Goal: Task Accomplishment & Management: Complete application form

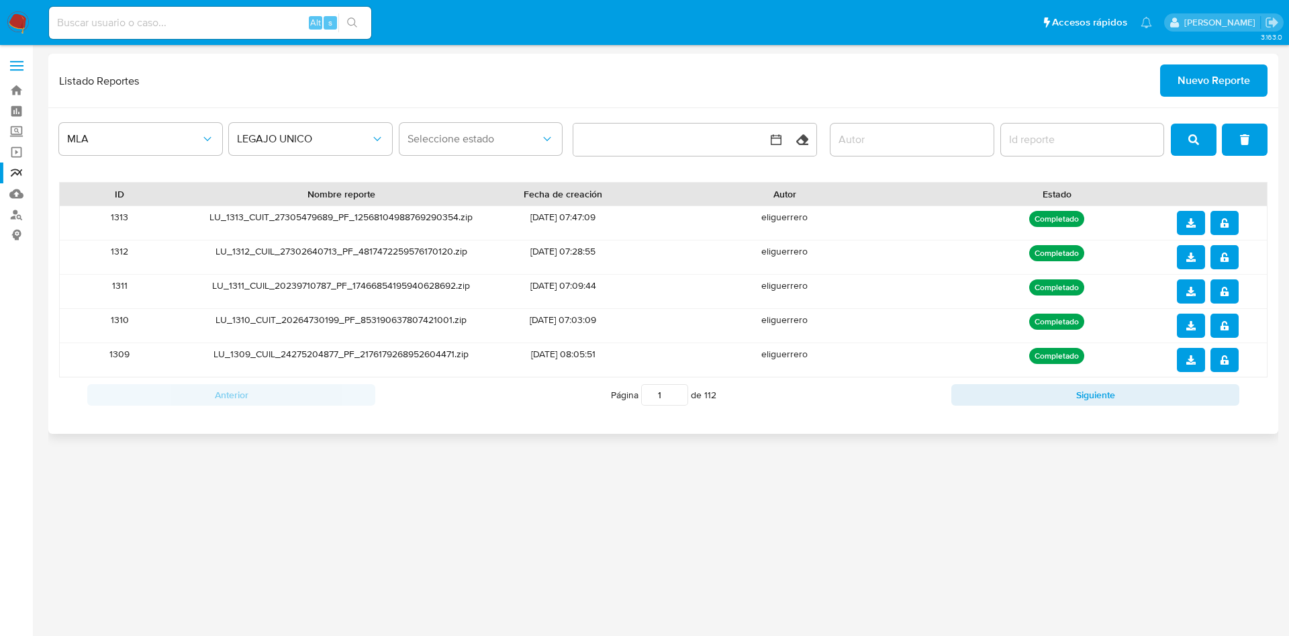
click at [1186, 83] on span "Nuevo Reporte" at bounding box center [1213, 81] width 72 height 30
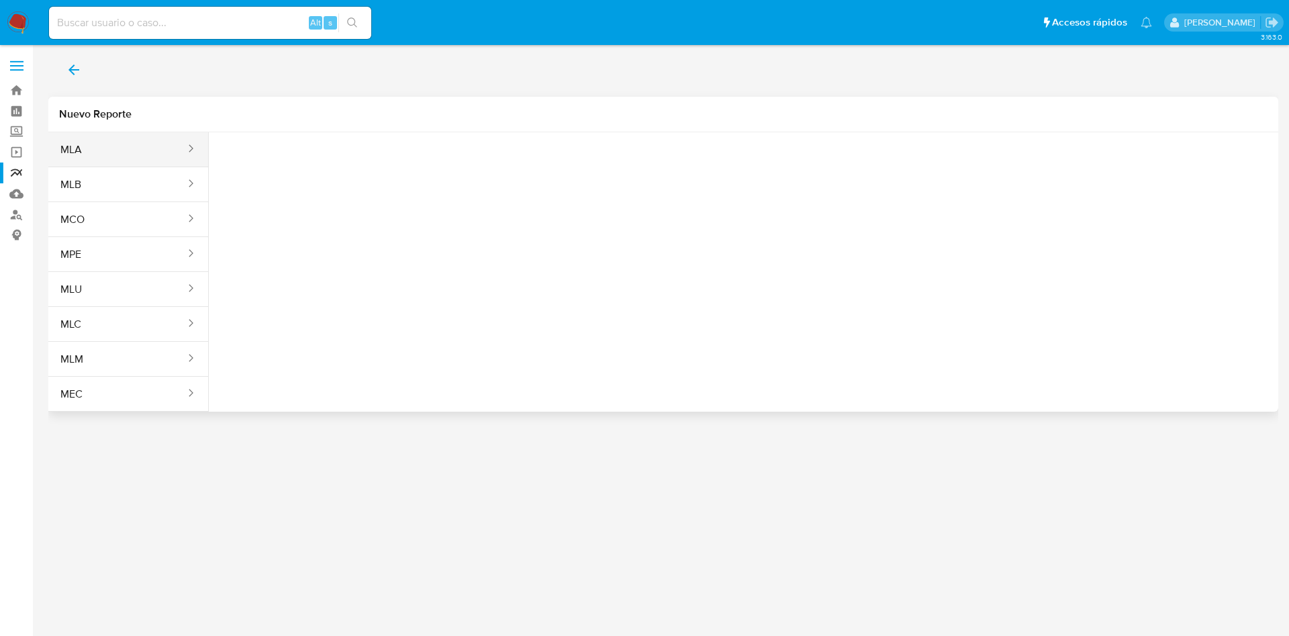
drag, startPoint x: 134, startPoint y: 146, endPoint x: 143, endPoint y: 148, distance: 8.8
click at [135, 146] on button "MLA" at bounding box center [117, 150] width 138 height 32
click at [325, 180] on button "Seleccione una opcion" at bounding box center [293, 168] width 148 height 32
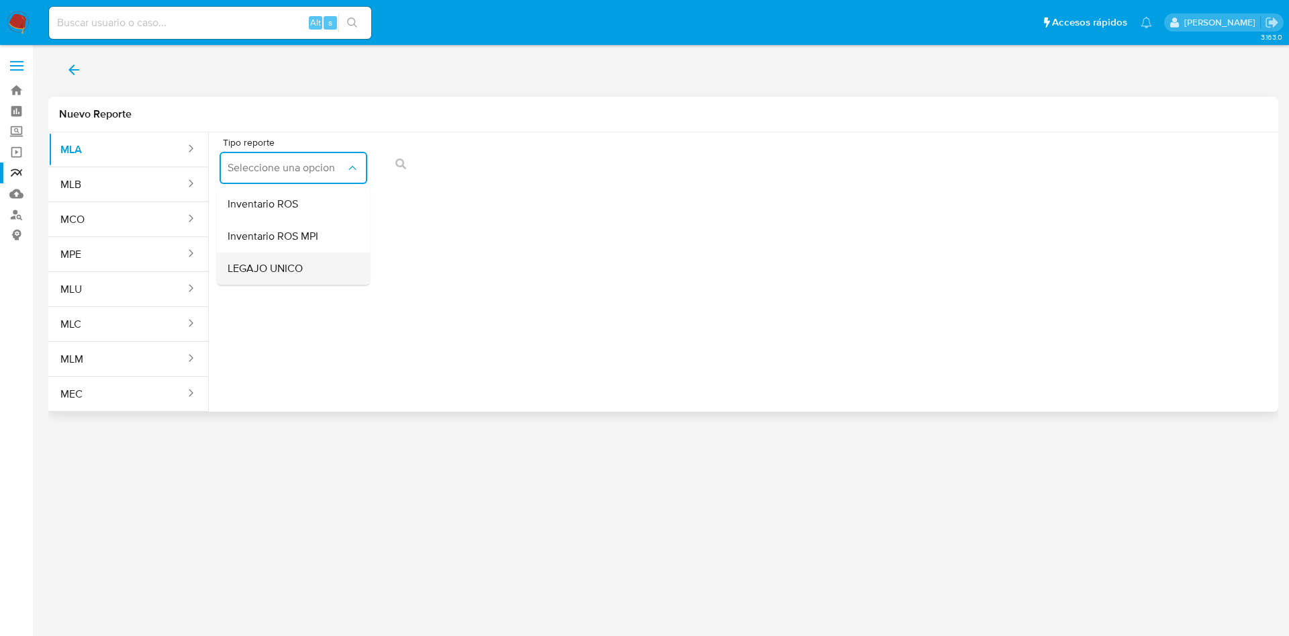
click at [320, 276] on div "LEGAJO UNICO" at bounding box center [289, 268] width 123 height 32
click at [316, 172] on span "LEGAJO UNICO" at bounding box center [287, 167] width 118 height 13
click at [302, 270] on span "LEGAJO UNICO" at bounding box center [266, 268] width 77 height 13
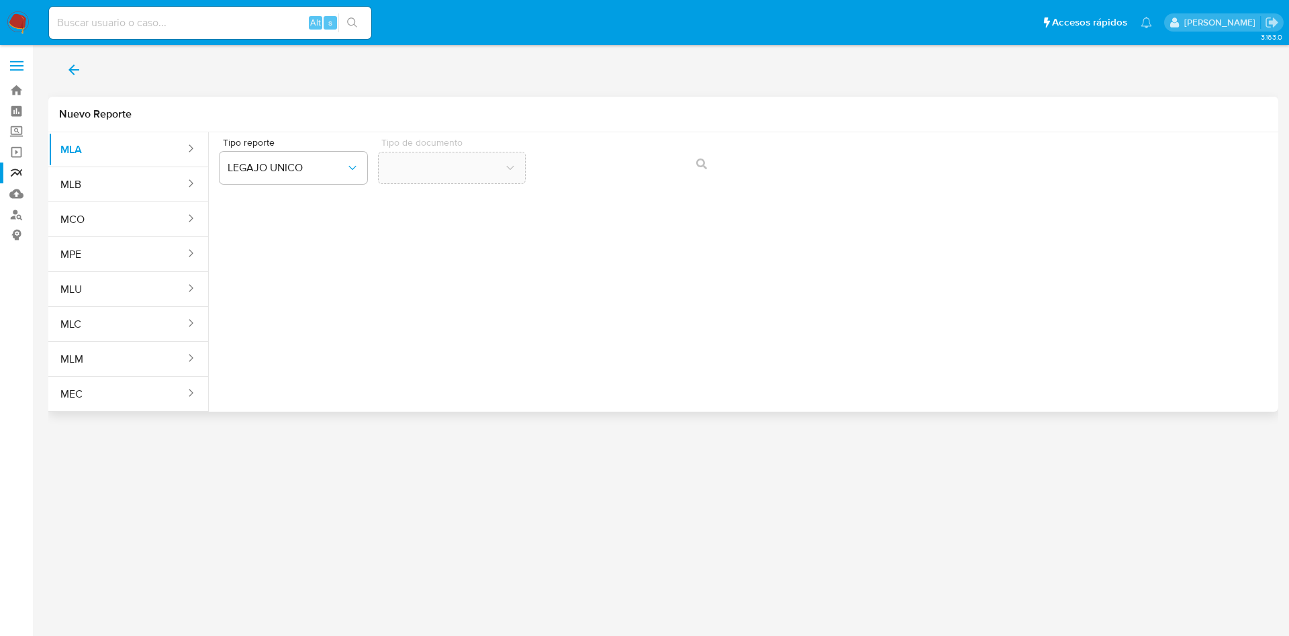
click at [650, 250] on div "Tipo reporte LEGAJO UNICO Tipo de documento" at bounding box center [743, 266] width 1069 height 268
click at [706, 162] on div "Tipo reporte LEGAJO UNICO Tipo de documento" at bounding box center [743, 164] width 1048 height 52
drag, startPoint x: 689, startPoint y: 157, endPoint x: 703, endPoint y: 167, distance: 17.3
click at [689, 158] on div "Tipo reporte LEGAJO UNICO Tipo de documento" at bounding box center [743, 164] width 1048 height 52
drag, startPoint x: 695, startPoint y: 190, endPoint x: 673, endPoint y: 182, distance: 22.9
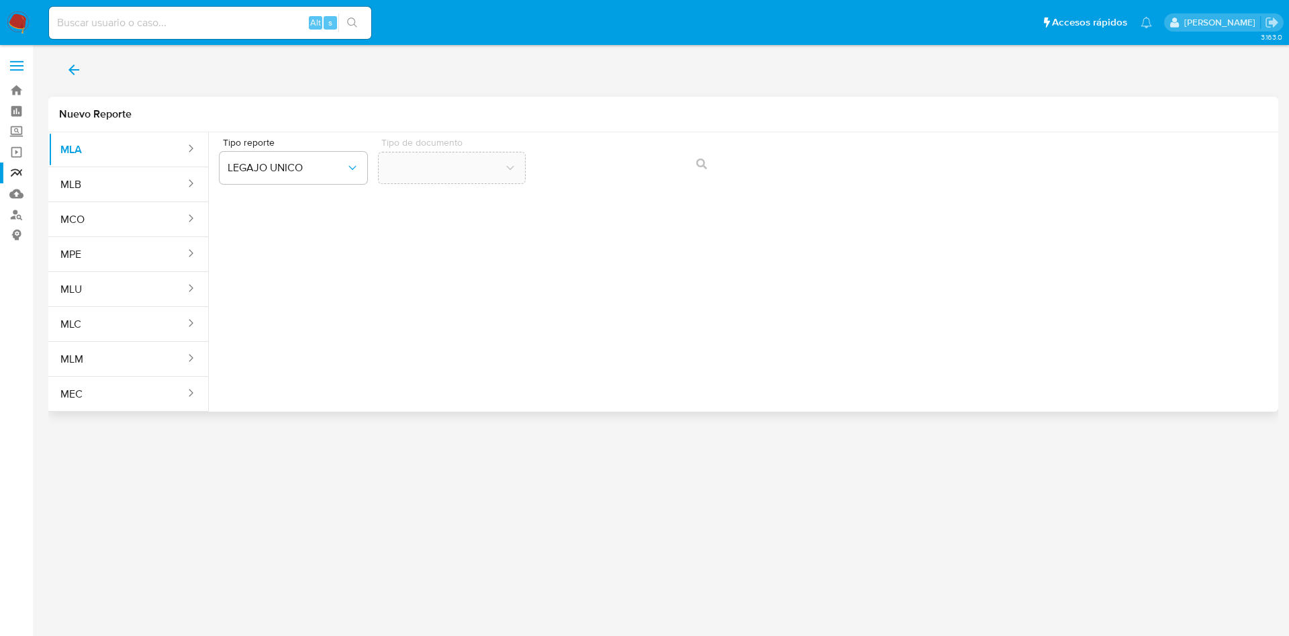
click at [693, 190] on div "Tipo reporte LEGAJO UNICO Tipo de documento" at bounding box center [743, 266] width 1069 height 268
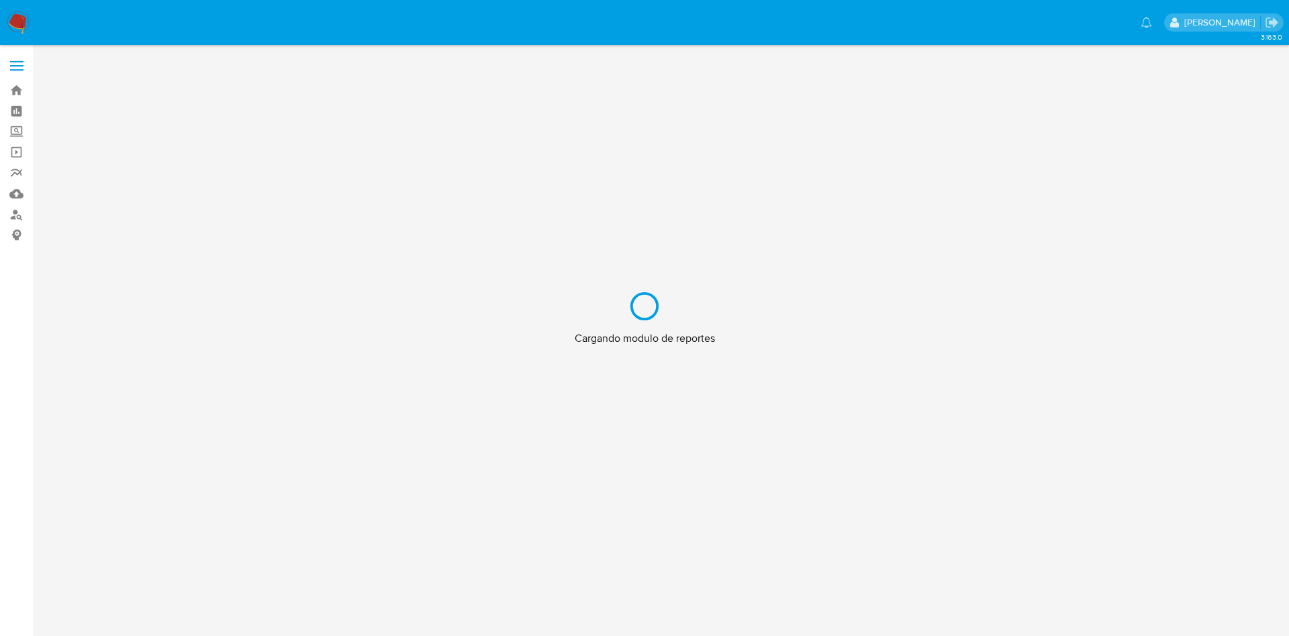
click at [16, 175] on div "Cargando modulo de reportes" at bounding box center [644, 318] width 1289 height 636
click at [15, 175] on div "Cargando modulo de reportes" at bounding box center [644, 318] width 1289 height 636
click at [15, 20] on div "Cargando modulo de reportes" at bounding box center [644, 318] width 1289 height 636
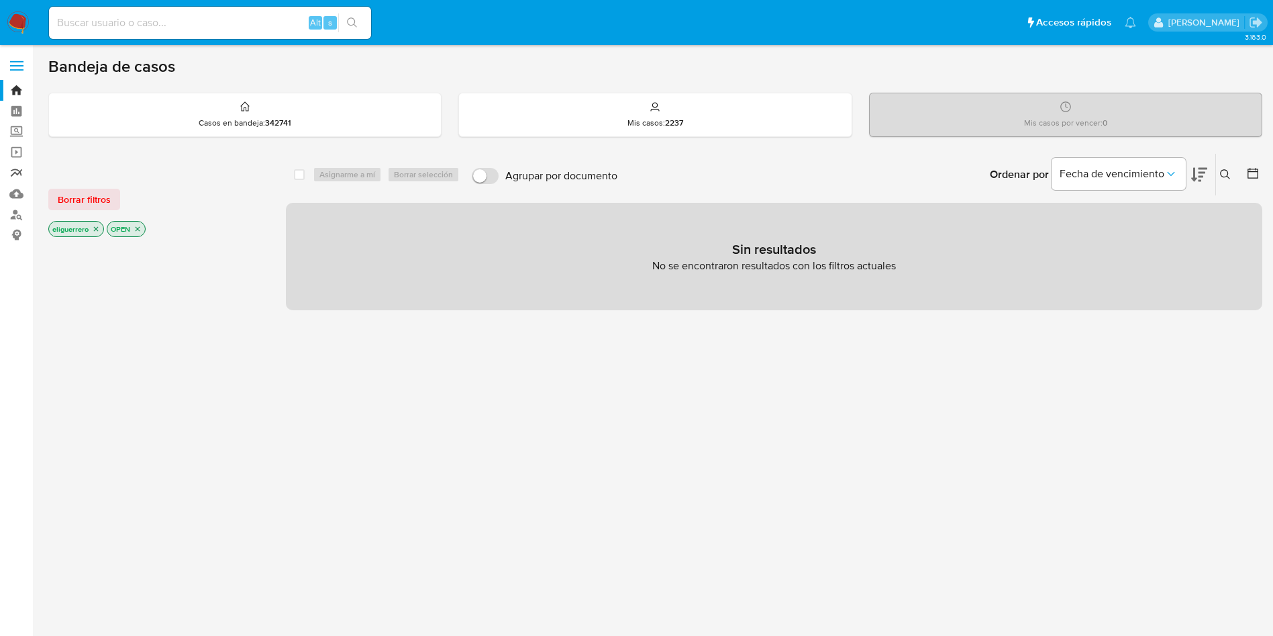
click at [15, 172] on link "Reportes" at bounding box center [80, 172] width 160 height 21
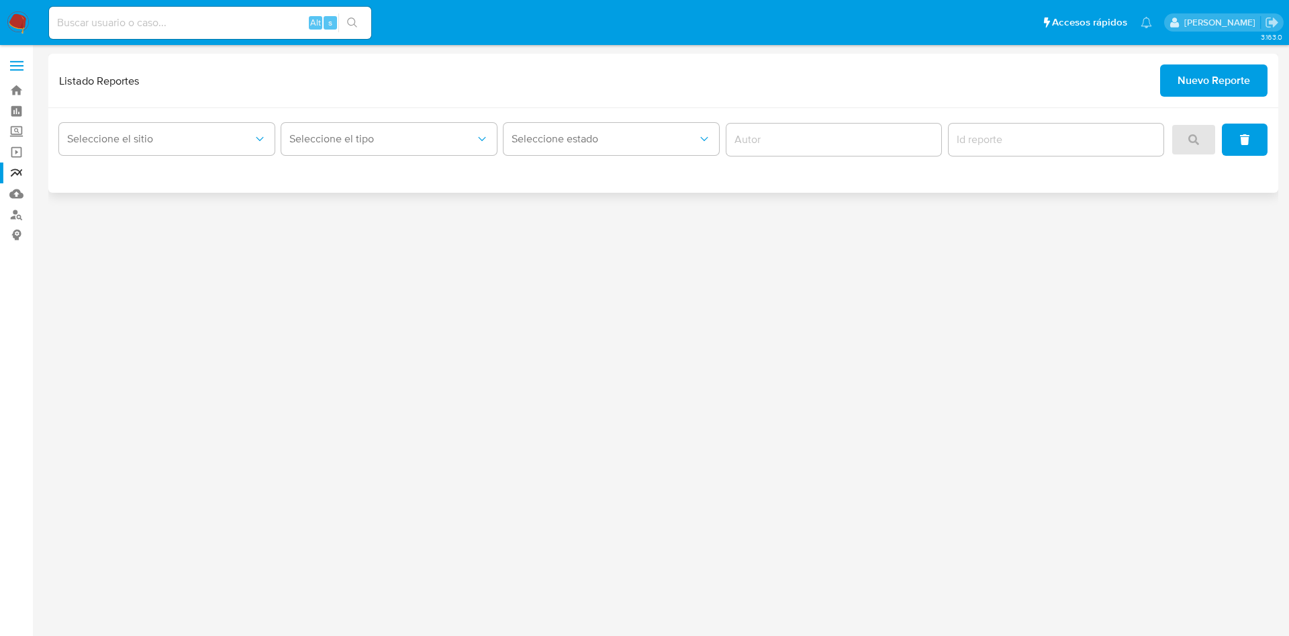
click at [1201, 84] on span "Nuevo Reporte" at bounding box center [1213, 81] width 72 height 30
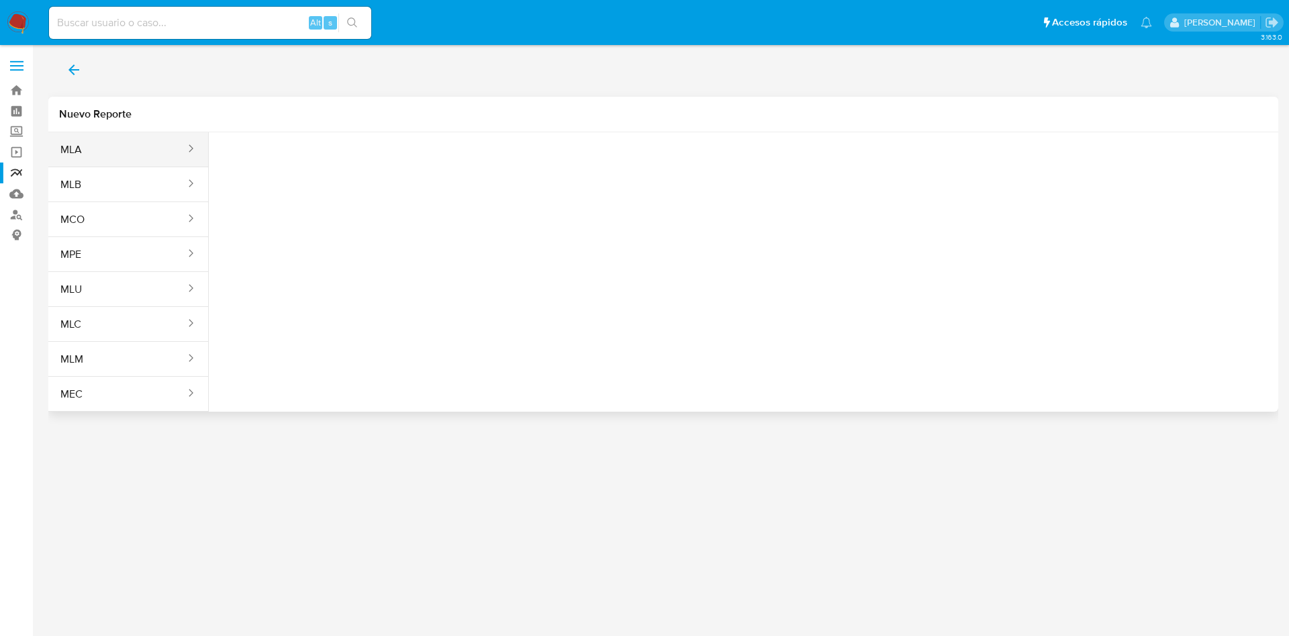
click at [159, 153] on button "MLA" at bounding box center [117, 150] width 138 height 32
click at [276, 171] on span "Seleccione una opcion" at bounding box center [287, 167] width 118 height 13
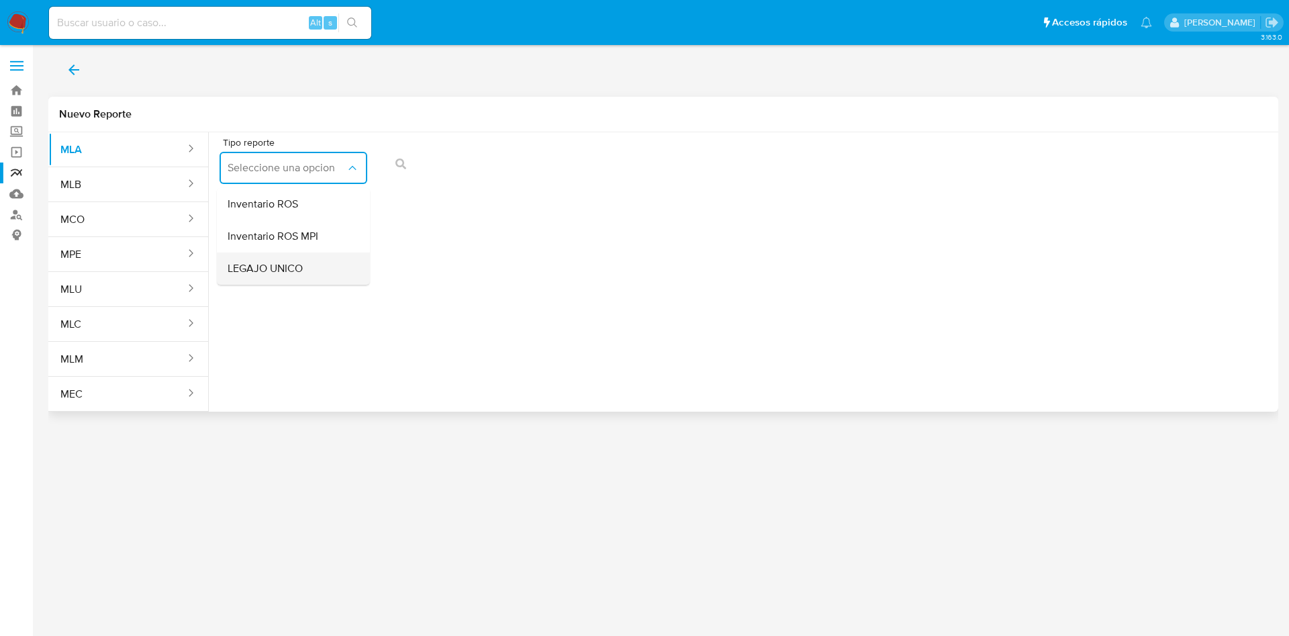
click at [285, 273] on span "LEGAJO UNICO" at bounding box center [265, 268] width 75 height 13
click at [416, 173] on span "CDI" at bounding box center [445, 167] width 118 height 13
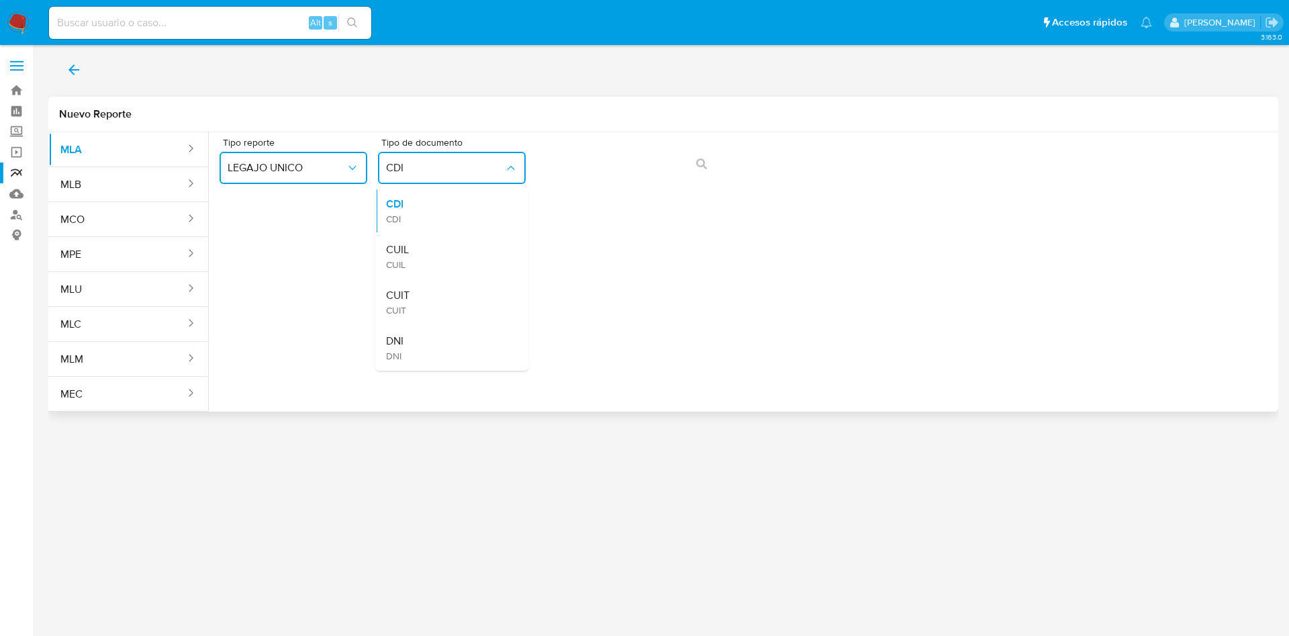
drag, startPoint x: 435, startPoint y: 258, endPoint x: 517, endPoint y: 209, distance: 95.6
click at [437, 258] on div "CUIL CUIL" at bounding box center [447, 257] width 123 height 46
click at [699, 164] on icon "action-search" at bounding box center [701, 163] width 11 height 11
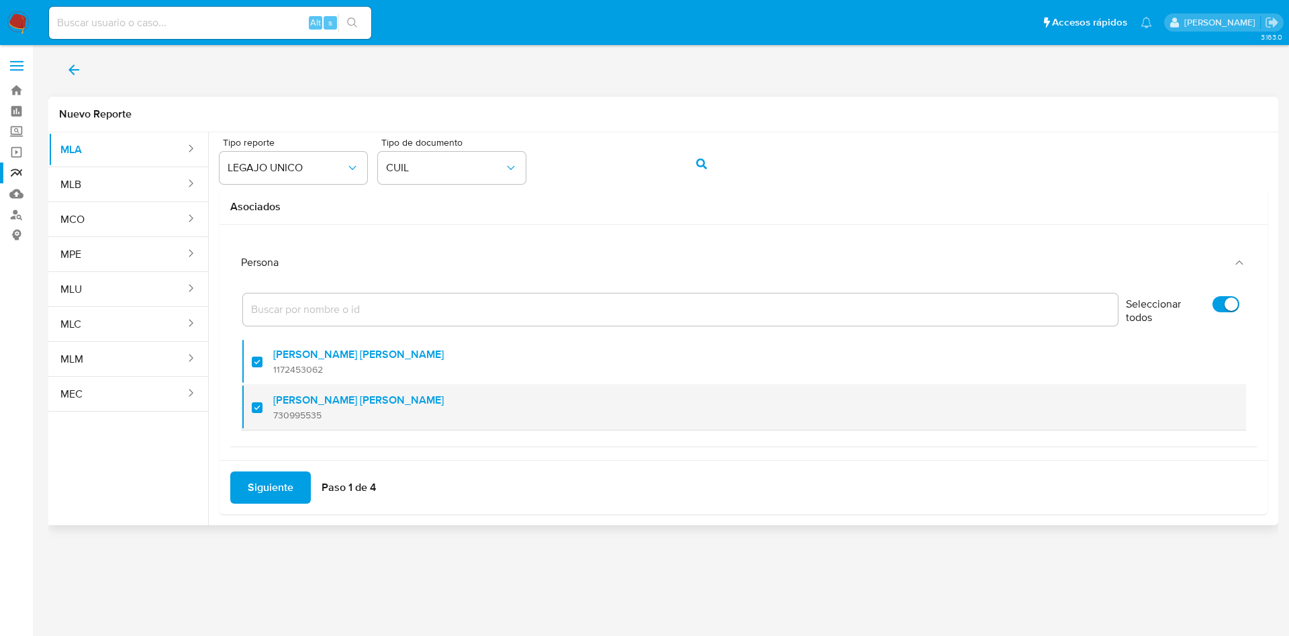
click at [302, 405] on label "[PERSON_NAME] [PERSON_NAME]" at bounding box center [358, 399] width 170 height 13
click at [262, 405] on input "checkbox" at bounding box center [257, 407] width 11 height 11
checkbox input "false"
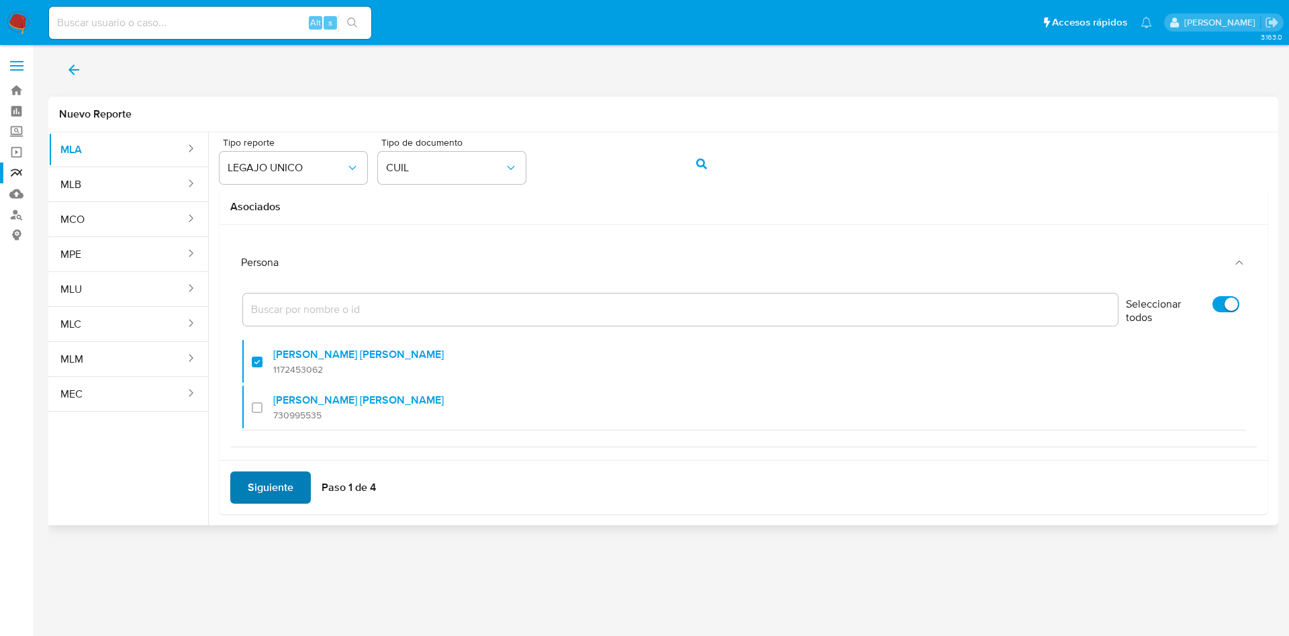
click at [274, 490] on span "Siguiente" at bounding box center [271, 487] width 46 height 30
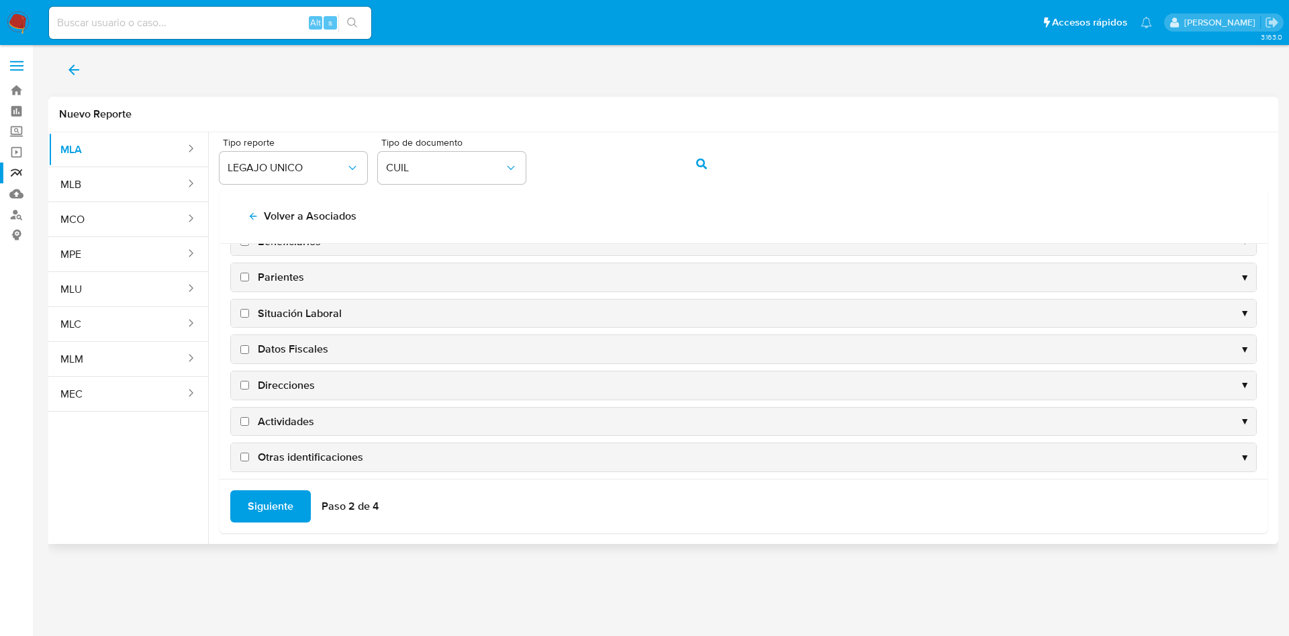
scroll to position [130, 0]
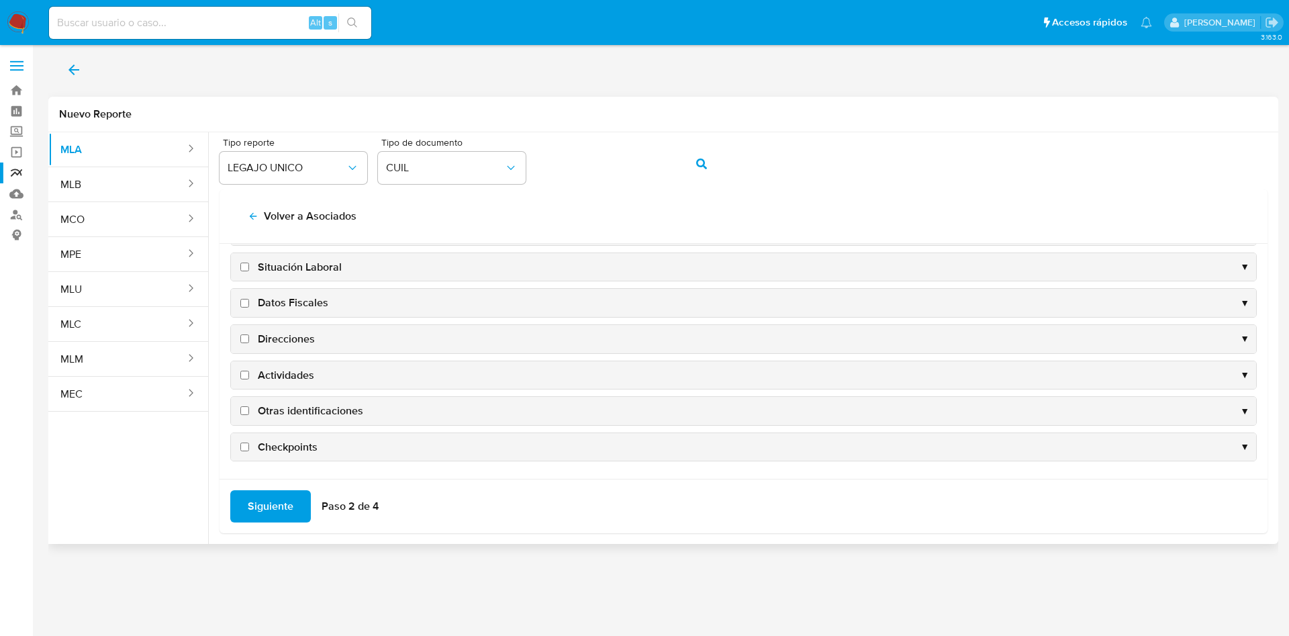
click at [284, 301] on span "Datos Fiscales" at bounding box center [293, 302] width 70 height 15
click at [249, 301] on input "Datos Fiscales" at bounding box center [244, 303] width 9 height 9
checkbox input "true"
click at [281, 337] on span "Direcciones" at bounding box center [286, 339] width 57 height 15
click at [249, 337] on input "Direcciones" at bounding box center [244, 338] width 9 height 9
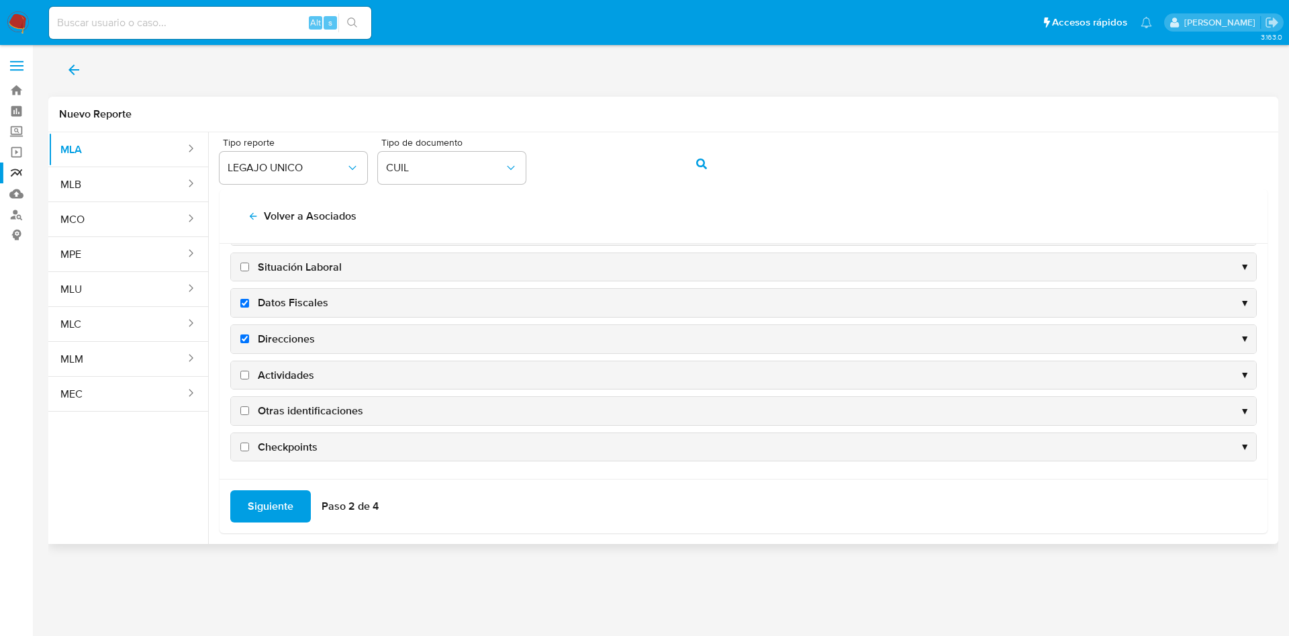
checkbox input "true"
click at [289, 373] on span "Actividades" at bounding box center [286, 375] width 56 height 15
click at [249, 373] on input "Actividades" at bounding box center [244, 374] width 9 height 9
checkbox input "true"
click at [301, 413] on span "Otras identificaciones" at bounding box center [310, 410] width 105 height 15
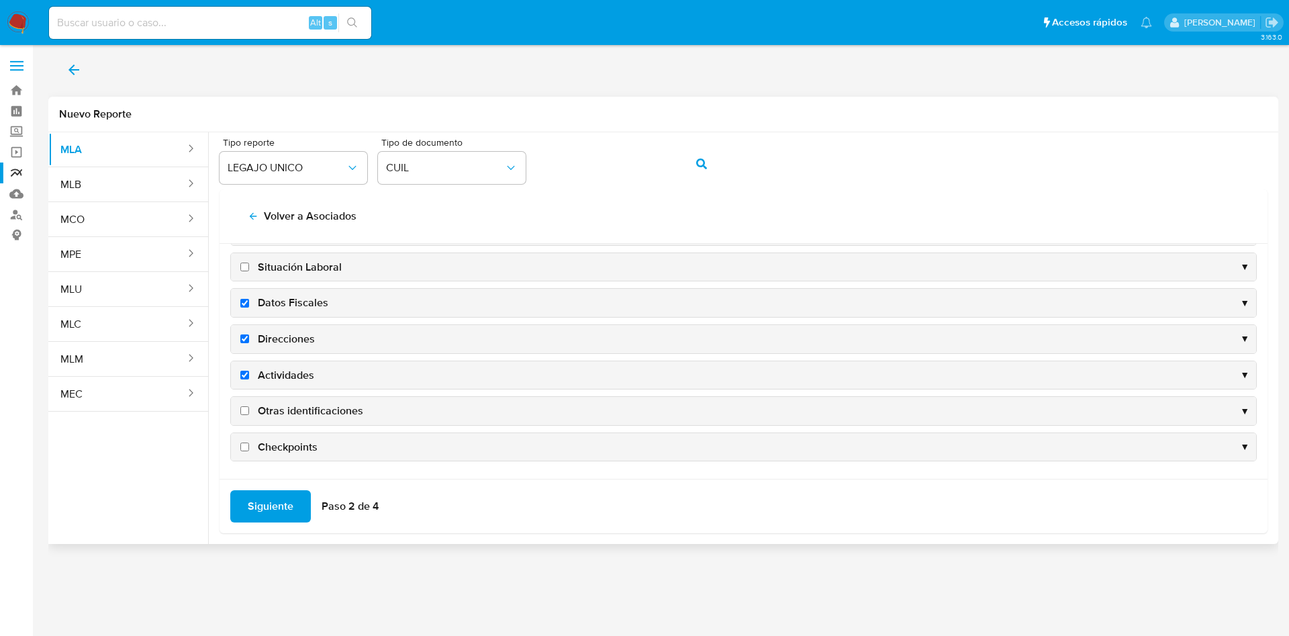
click at [249, 413] on input "Otras identificaciones" at bounding box center [244, 410] width 9 height 9
checkbox input "true"
click at [260, 510] on span "Siguiente" at bounding box center [271, 506] width 46 height 30
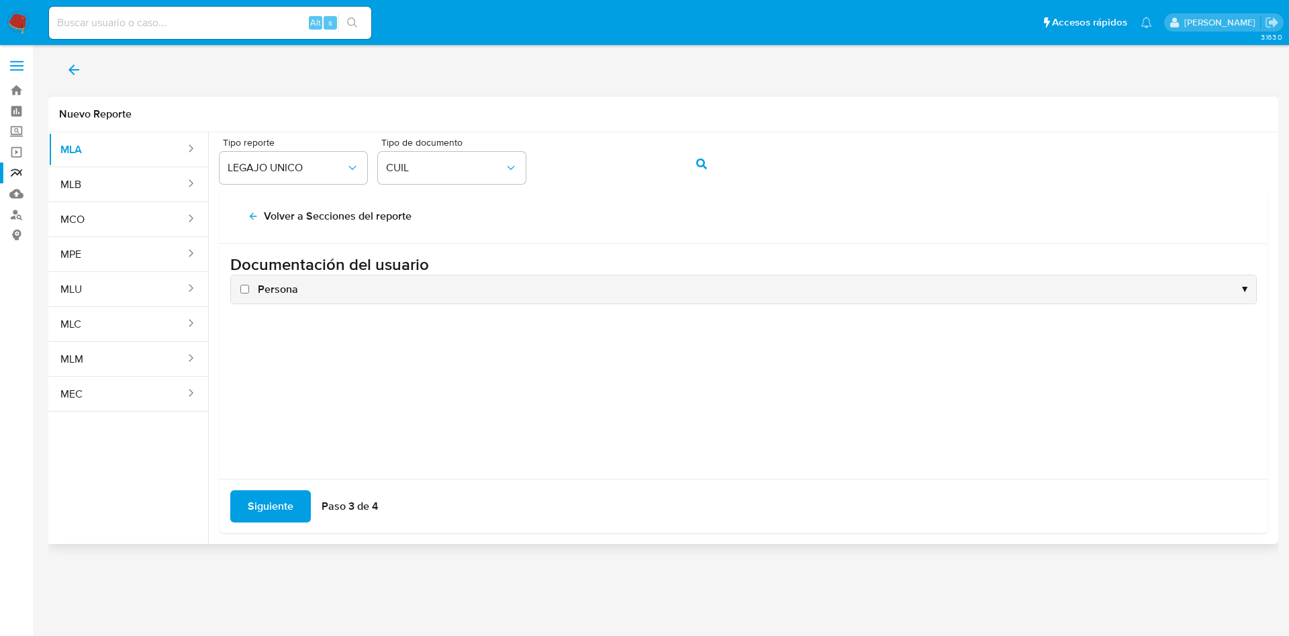
click at [266, 290] on span "Persona" at bounding box center [278, 289] width 40 height 15
click at [249, 290] on input "Persona" at bounding box center [244, 289] width 9 height 9
checkbox input "true"
click at [266, 508] on span "Siguiente" at bounding box center [271, 506] width 46 height 30
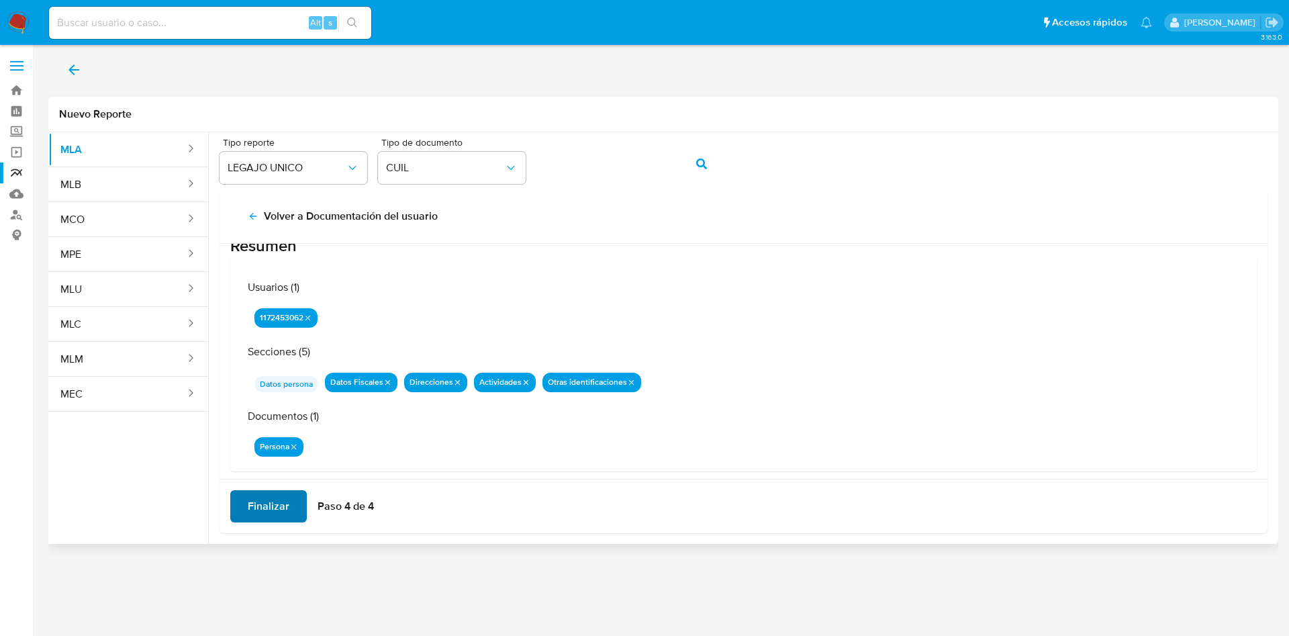
scroll to position [44, 0]
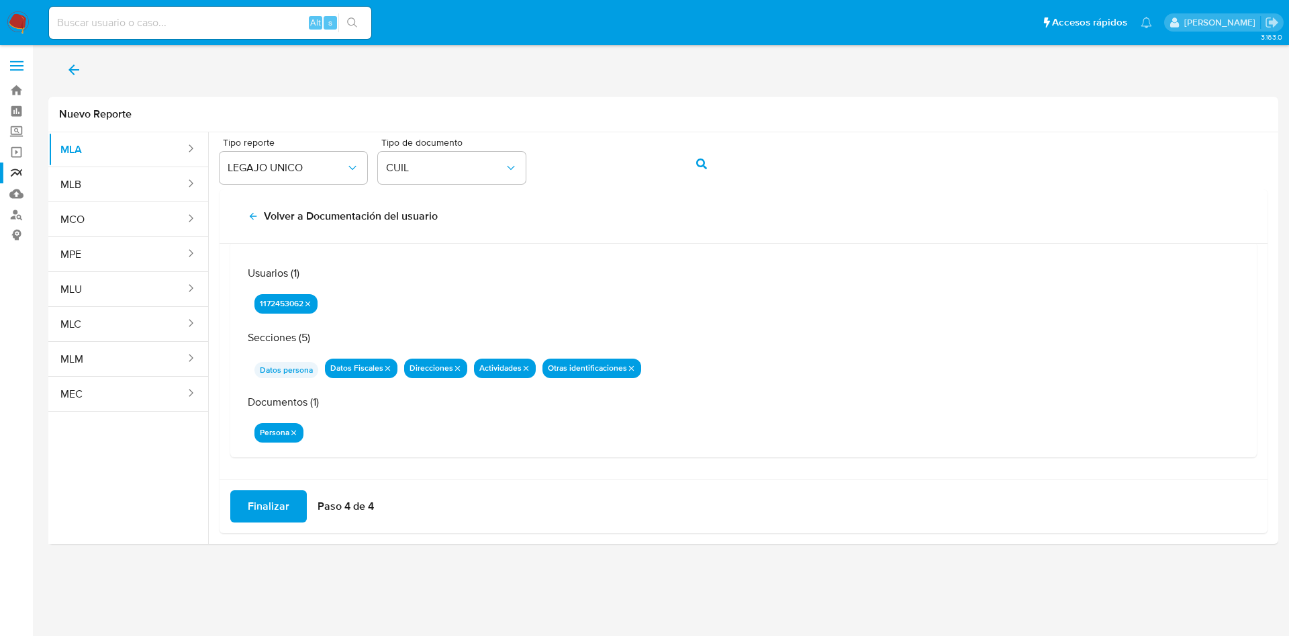
click at [263, 516] on span "Finalizar" at bounding box center [269, 506] width 42 height 30
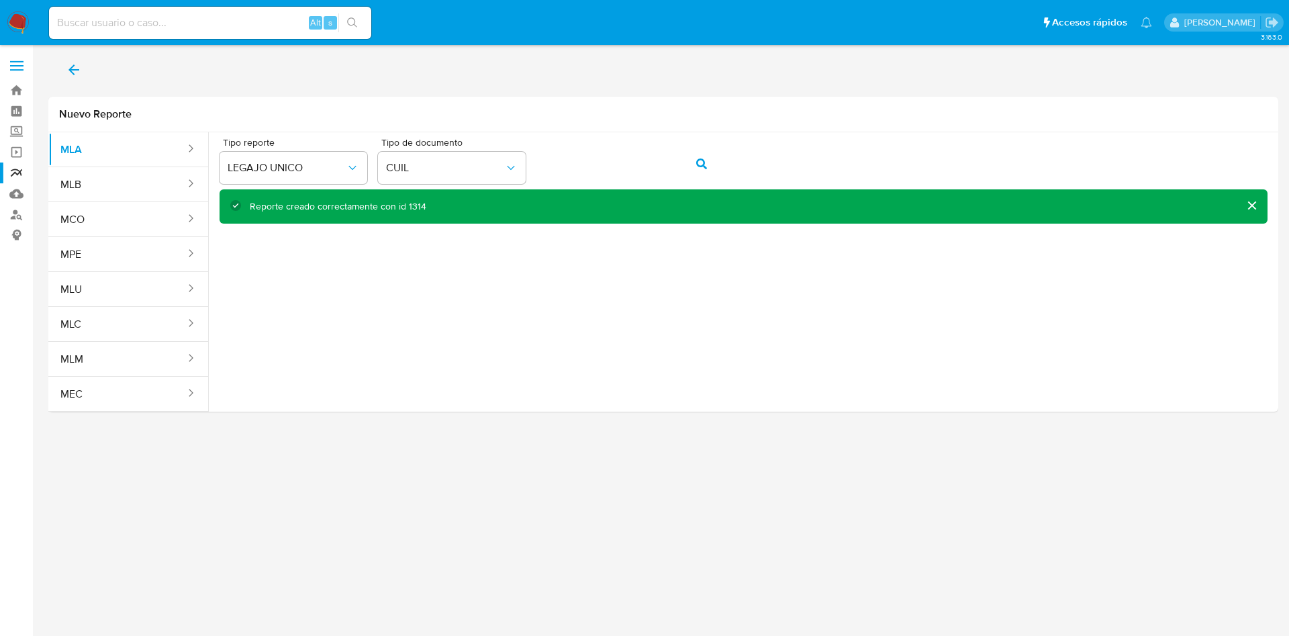
click at [74, 62] on icon "back" at bounding box center [74, 70] width 16 height 16
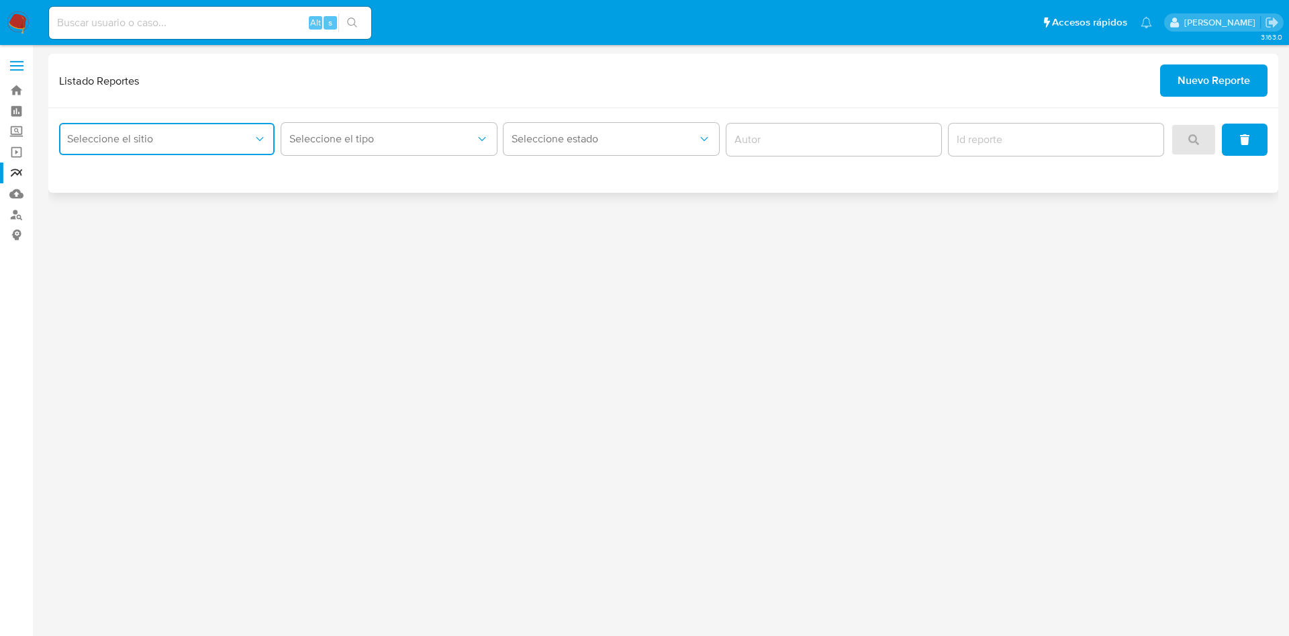
click at [207, 137] on span "Seleccione el sitio" at bounding box center [160, 138] width 186 height 13
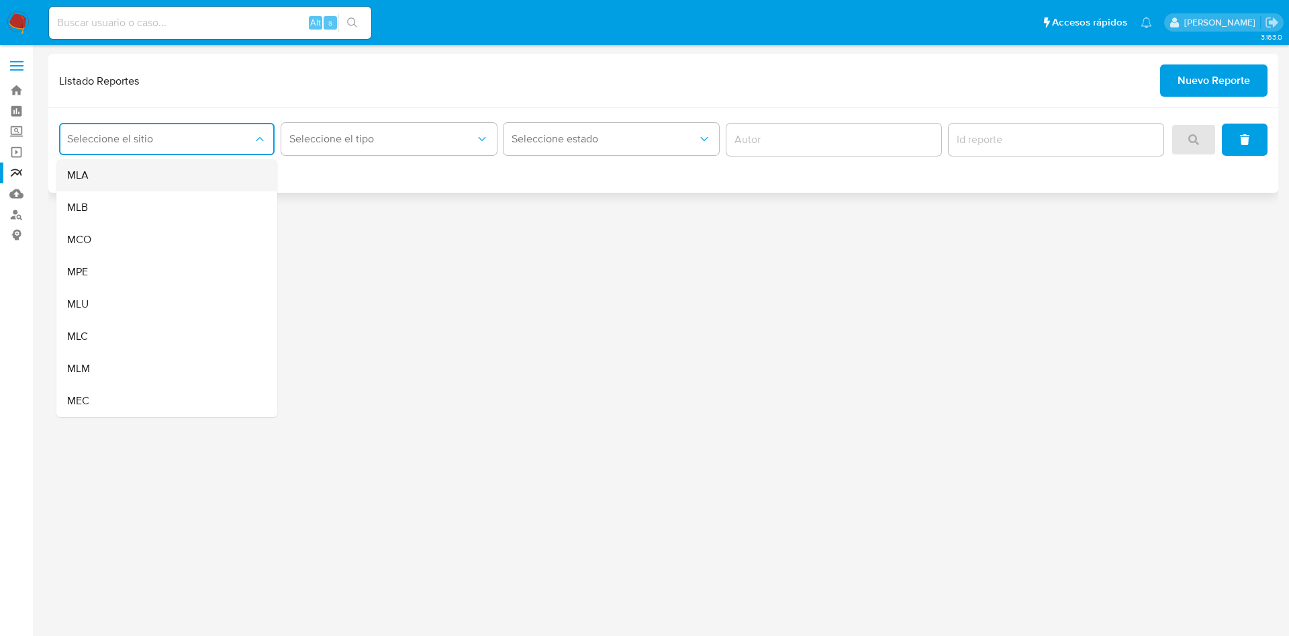
click at [188, 174] on div "MLA" at bounding box center [162, 175] width 191 height 32
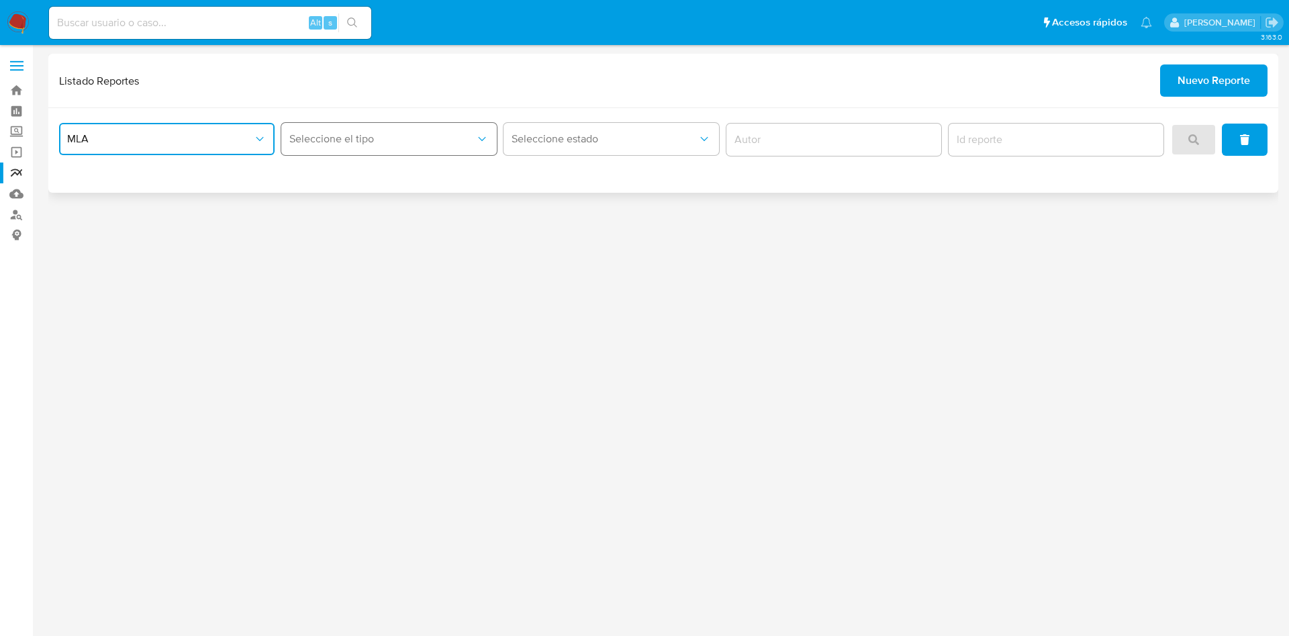
click at [367, 140] on span "Seleccione el tipo" at bounding box center [382, 138] width 186 height 13
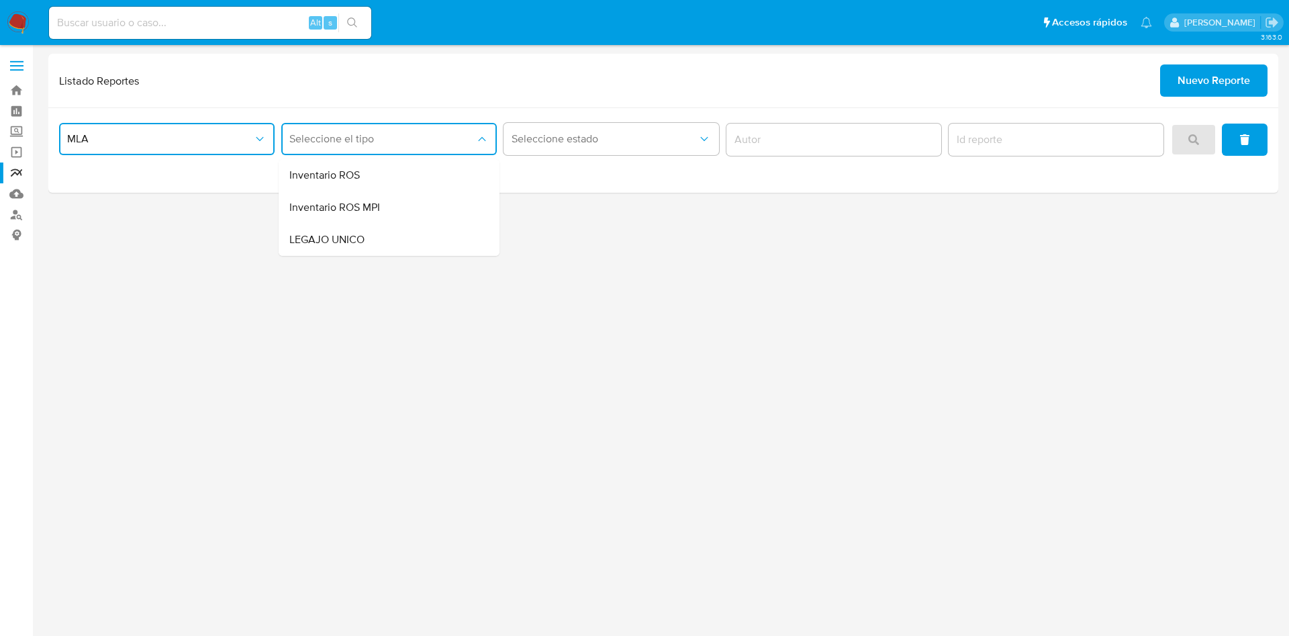
click at [423, 242] on div "LEGAJO UNICO" at bounding box center [384, 239] width 191 height 32
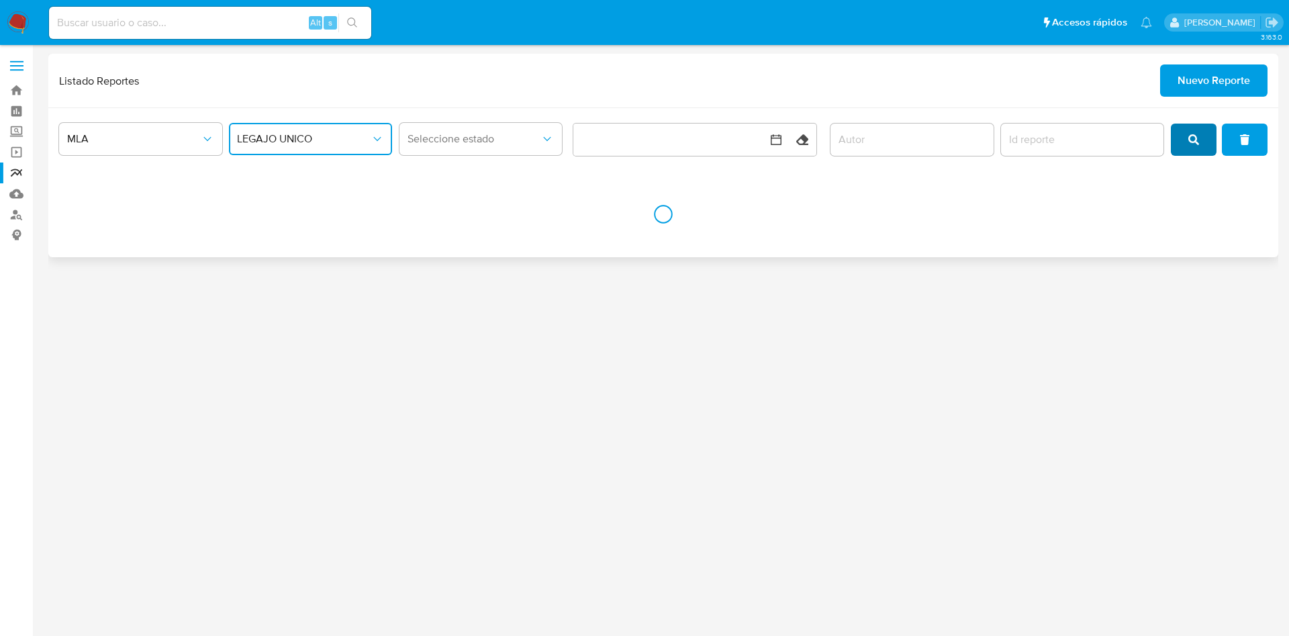
click at [1190, 127] on span "search" at bounding box center [1193, 140] width 11 height 30
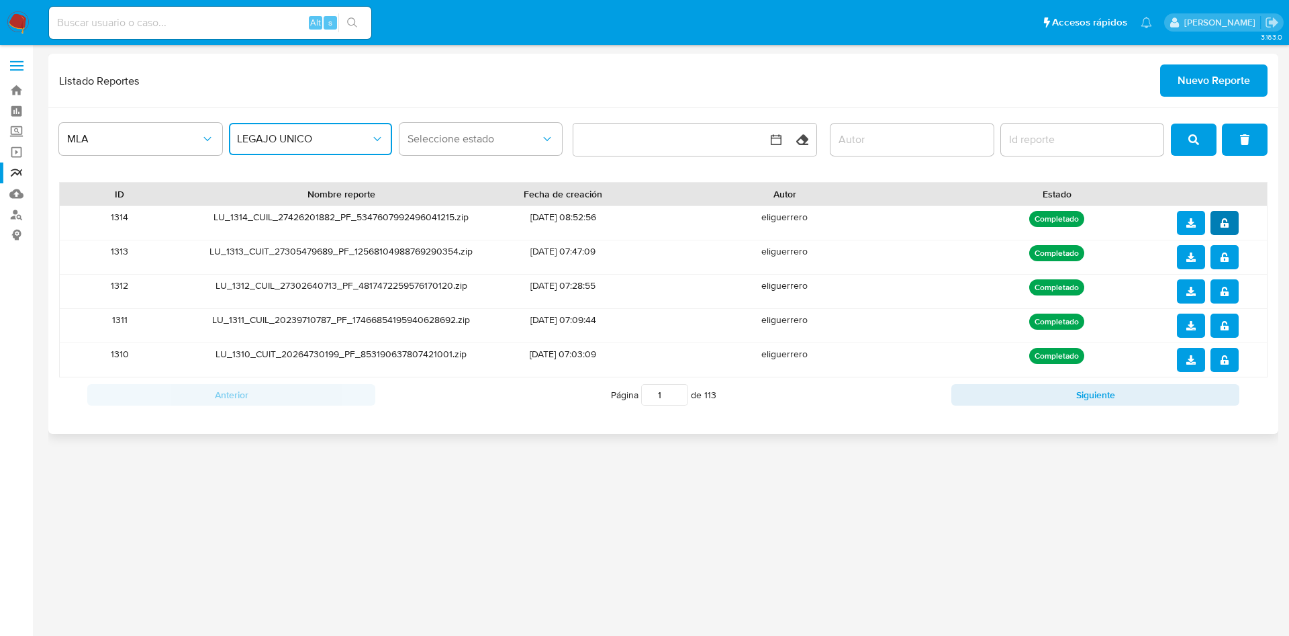
click at [1219, 218] on icon "notify_security" at bounding box center [1223, 222] width 9 height 9
click at [1188, 221] on icon "download" at bounding box center [1190, 222] width 9 height 9
click at [515, 532] on div "3.163.0" at bounding box center [662, 340] width 1229 height 573
click at [913, 456] on div "3.163.0" at bounding box center [662, 340] width 1229 height 573
